Goal: Use online tool/utility: Utilize a website feature to perform a specific function

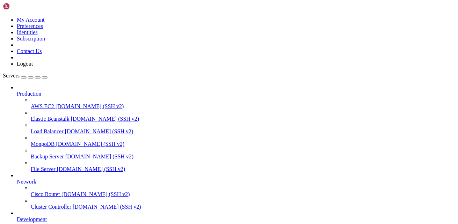
scroll to position [903, 0]
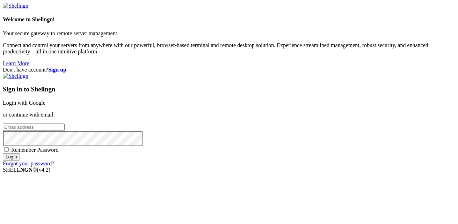
click at [45, 100] on link "Login with Google" at bounding box center [24, 103] width 43 height 6
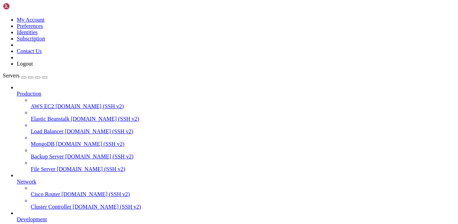
scroll to position [903, 0]
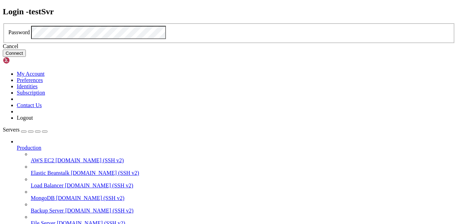
click button "Connect" at bounding box center [14, 53] width 23 height 7
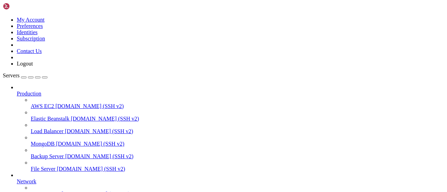
scroll to position [796, 0]
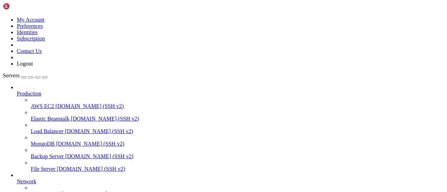
drag, startPoint x: 221, startPoint y: 114, endPoint x: 280, endPoint y: 14, distance: 115.7
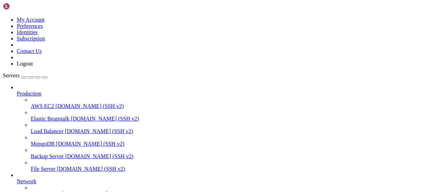
drag, startPoint x: 140, startPoint y: 525, endPoint x: 159, endPoint y: 521, distance: 18.8
copy div "postfix/smtp[368164]: connect to hotmail-com.olc.protection.outlook .com[52.101…"
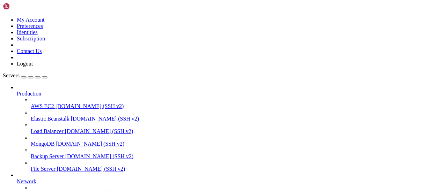
scroll to position [1229, 0]
drag, startPoint x: 192, startPoint y: 530, endPoint x: 251, endPoint y: 535, distance: 59.6
